Goal: Book appointment/travel/reservation

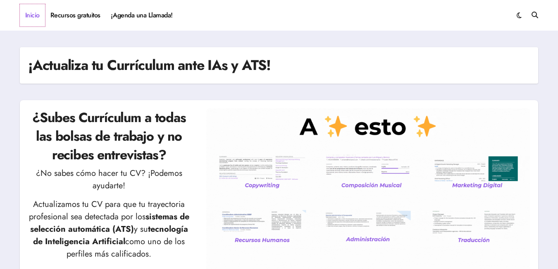
click at [28, 19] on link "Inicio" at bounding box center [32, 15] width 25 height 22
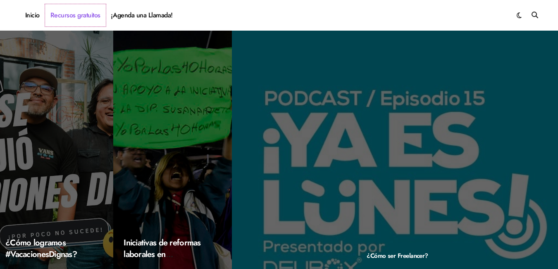
click at [78, 10] on link "Recursos gratuitos" at bounding box center [75, 15] width 61 height 22
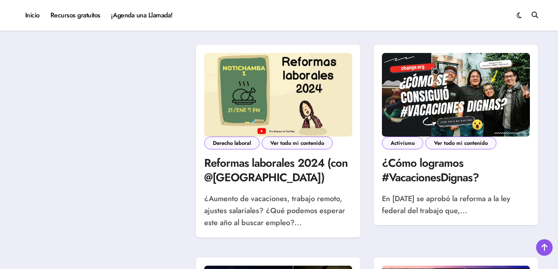
scroll to position [732, 0]
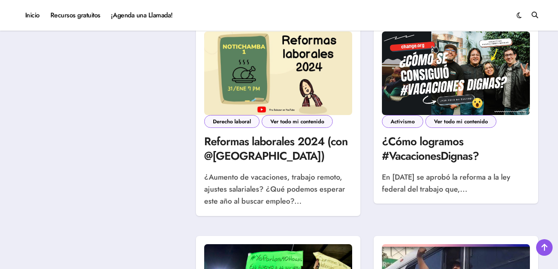
click at [547, 156] on div "Buscador Categorías ¡Me invitaron aquí! Activismo Derecho laboral Tutoriales Ve…" at bounding box center [279, 131] width 558 height 1172
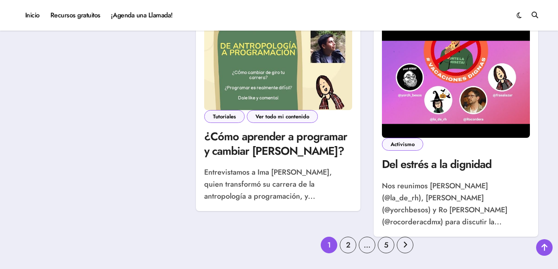
scroll to position [1181, 0]
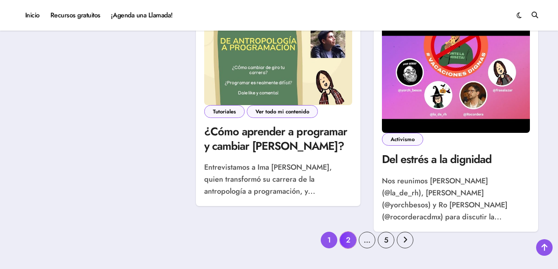
click at [348, 231] on link "2" at bounding box center [348, 239] width 17 height 17
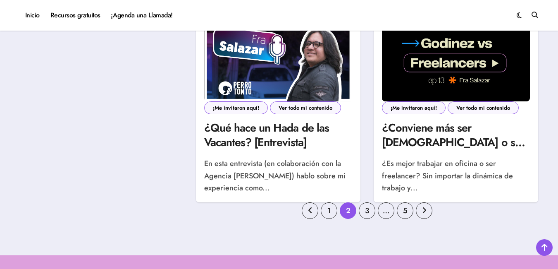
scroll to position [1181, 0]
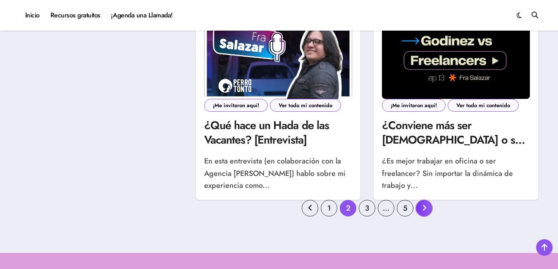
click at [427, 205] on link "Paginación de entradas" at bounding box center [424, 208] width 17 height 17
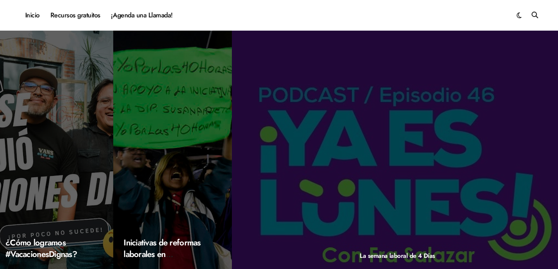
drag, startPoint x: 558, startPoint y: 18, endPoint x: 563, endPoint y: 56, distance: 37.9
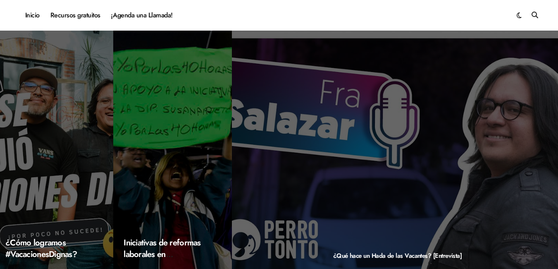
drag, startPoint x: 561, startPoint y: 33, endPoint x: 552, endPoint y: 30, distance: 8.9
click at [552, 30] on div "Inicio Recursos gratuitos ¡Agenda una Llamada! Fra Salazar el hada de las vacan…" at bounding box center [279, 15] width 558 height 31
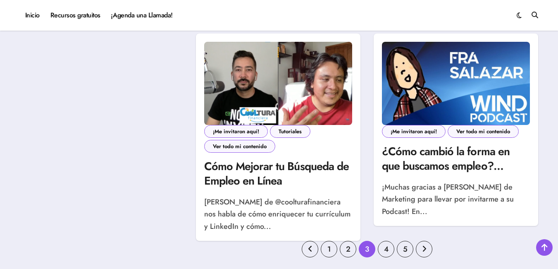
scroll to position [1193, 0]
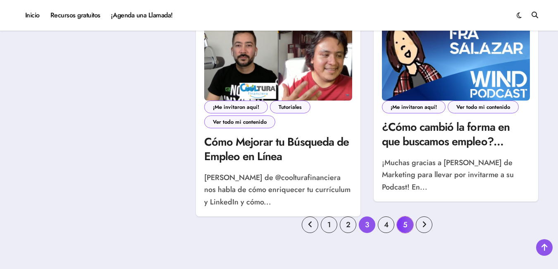
click at [405, 224] on link "5" at bounding box center [405, 224] width 17 height 17
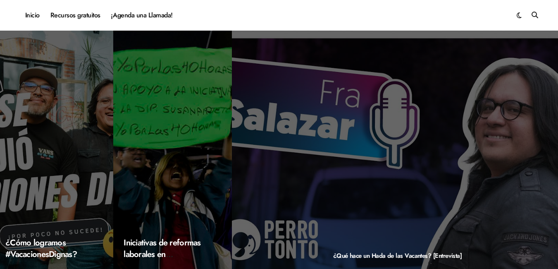
click at [535, 61] on div "¿Qué hace un Hada de las Vacantes? [Entrevista]" at bounding box center [398, 155] width 332 height 248
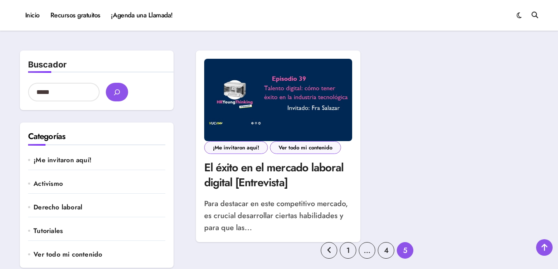
scroll to position [231, 0]
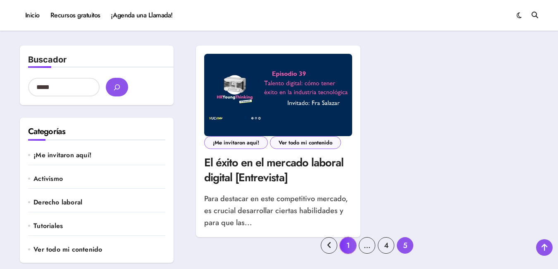
click at [346, 244] on link "1" at bounding box center [348, 245] width 17 height 17
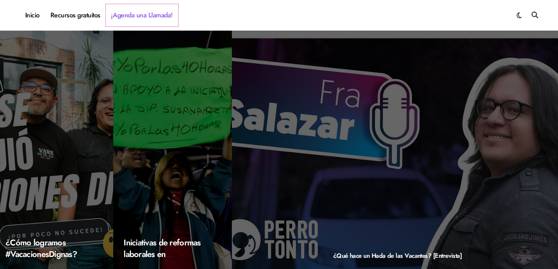
click at [129, 18] on link "¡Agenda una Llamada!" at bounding box center [142, 15] width 72 height 22
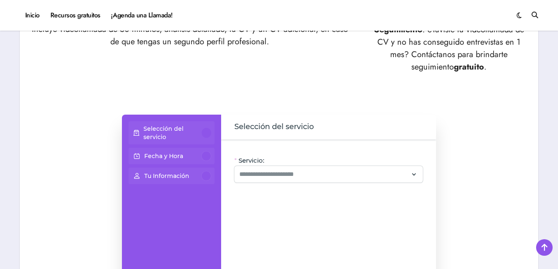
scroll to position [504, 0]
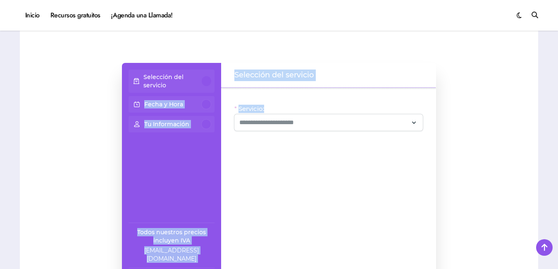
drag, startPoint x: 318, startPoint y: 77, endPoint x: 202, endPoint y: 69, distance: 116.0
click at [202, 69] on div "Selección del servicio Fecha y Hora Tu Información Todos nuestros precios inclu…" at bounding box center [279, 178] width 314 height 231
click at [202, 76] on div at bounding box center [207, 81] width 10 height 10
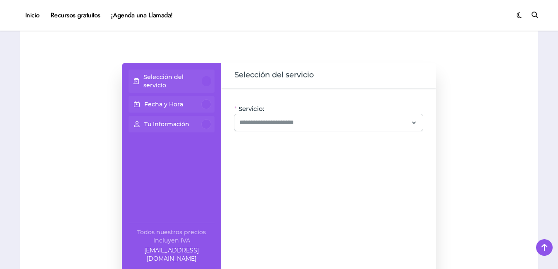
click at [202, 76] on div at bounding box center [207, 81] width 10 height 10
click at [205, 76] on div at bounding box center [207, 81] width 10 height 10
click at [415, 117] on icon at bounding box center [413, 122] width 7 height 11
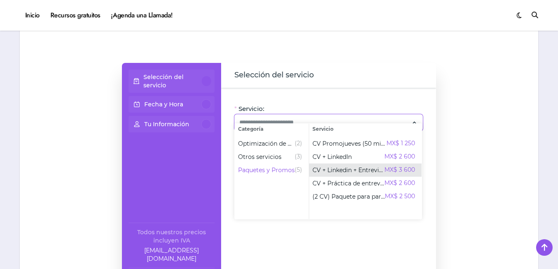
click at [330, 167] on span "CV + Linkedin + Entrevista" at bounding box center [349, 170] width 72 height 8
type input "**********"
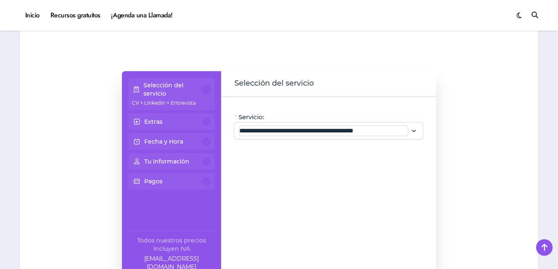
scroll to position [523, 0]
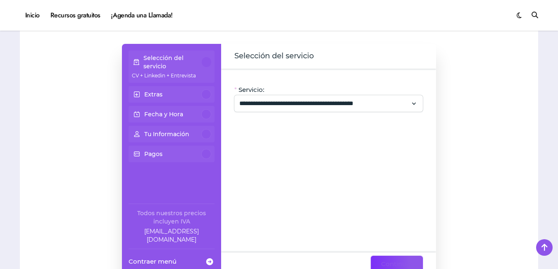
click at [387, 259] on span "Continuar" at bounding box center [396, 264] width 31 height 10
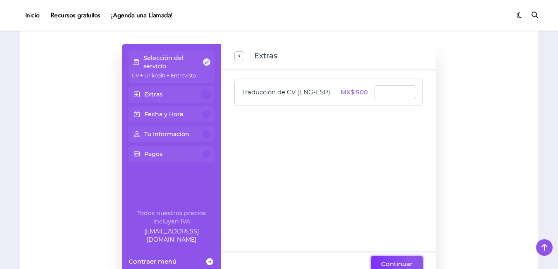
click at [387, 259] on span "Continuar" at bounding box center [396, 264] width 31 height 10
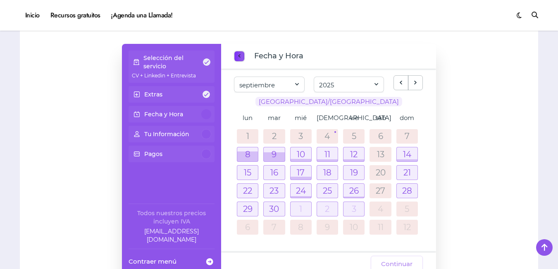
click at [237, 50] on span "previous step" at bounding box center [239, 55] width 7 height 11
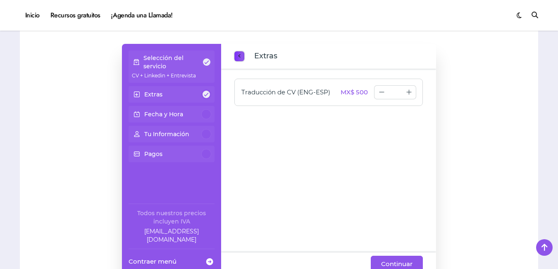
click at [237, 50] on span "previous step" at bounding box center [239, 55] width 7 height 11
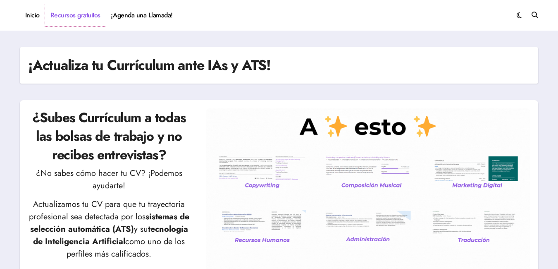
click at [86, 11] on link "Recursos gratuitos" at bounding box center [75, 15] width 61 height 22
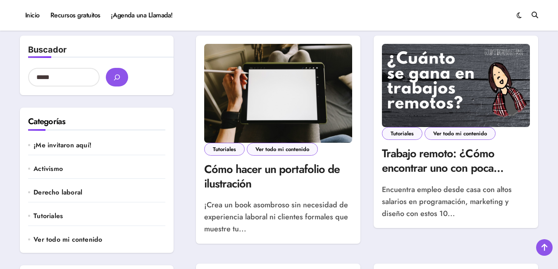
scroll to position [244, 0]
